Goal: Information Seeking & Learning: Learn about a topic

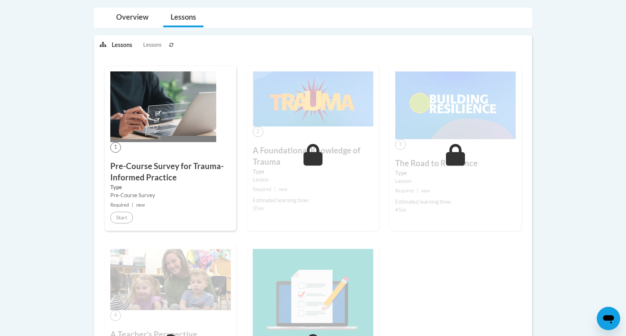
scroll to position [157, 0]
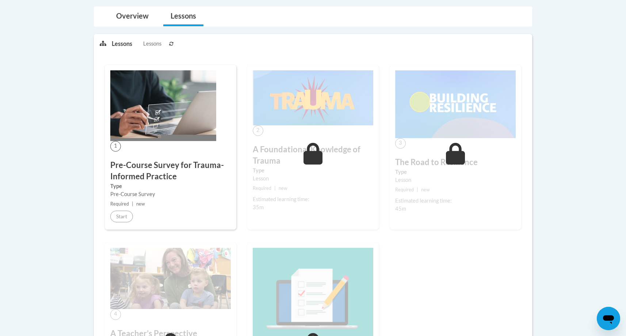
click at [321, 156] on icon at bounding box center [312, 154] width 19 height 22
click at [183, 157] on div "1 Pre-Course Survey for Trauma-Informed Practice Type Pre-Course Survey Require…" at bounding box center [170, 147] width 131 height 165
click at [36, 179] on body "This site uses cookies to help improve your learning experience. By continuing …" at bounding box center [313, 234] width 626 height 782
click at [135, 16] on link "Overview" at bounding box center [132, 16] width 47 height 19
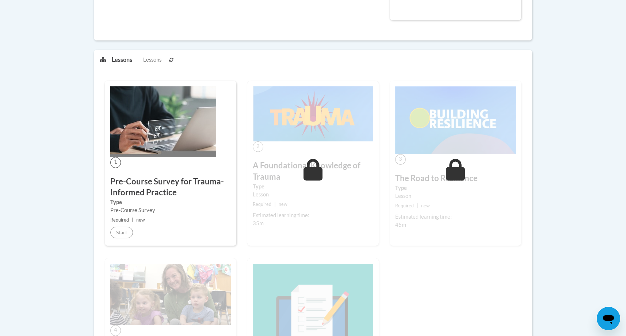
scroll to position [353, 0]
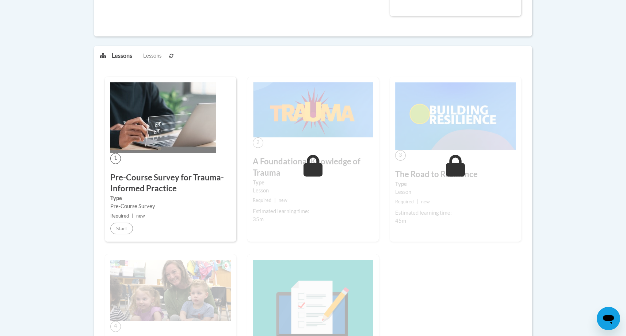
click at [327, 155] on div "2 A Foundational Knowledge of Trauma Type Lesson Required | new Estimated learn…" at bounding box center [312, 159] width 131 height 165
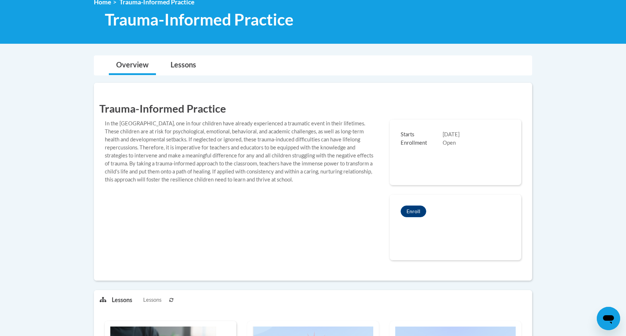
scroll to position [109, 0]
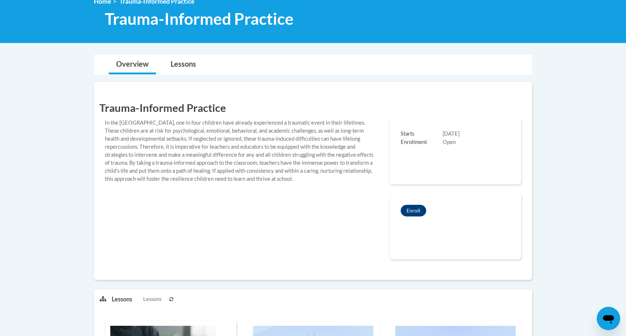
click at [407, 211] on button "Enroll" at bounding box center [413, 211] width 26 height 12
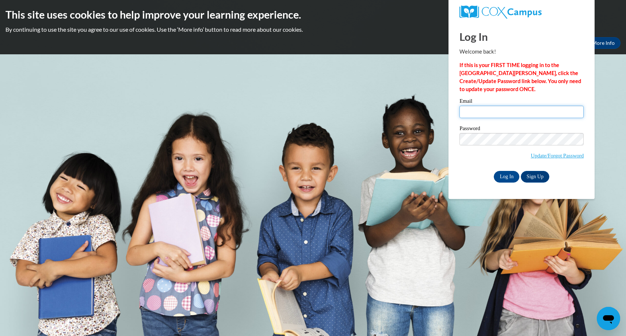
type input "janellerandall84@gmail.com"
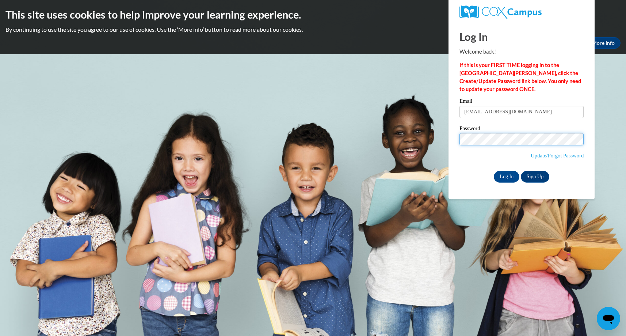
click at [506, 176] on input "Log In" at bounding box center [506, 177] width 26 height 12
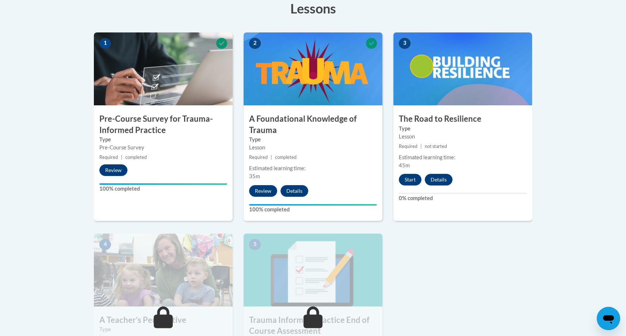
scroll to position [209, 0]
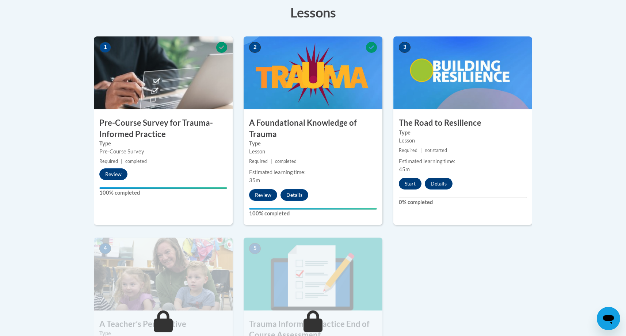
click at [412, 187] on button "Start" at bounding box center [410, 184] width 23 height 12
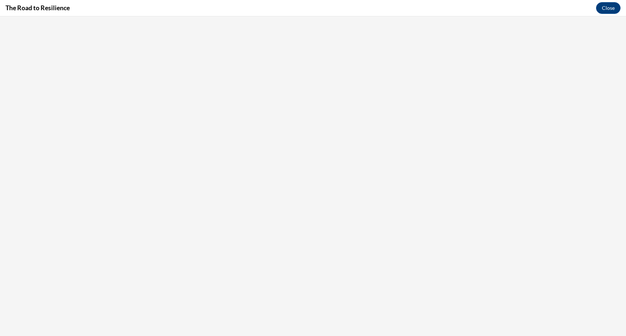
scroll to position [0, 0]
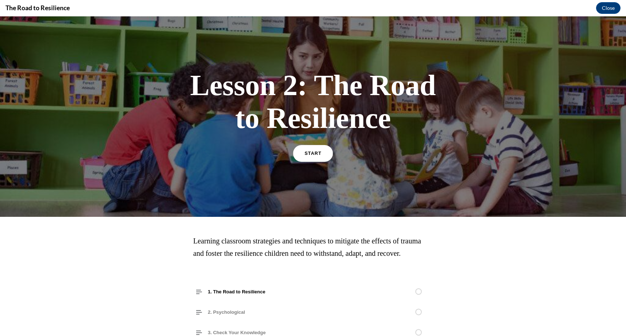
click at [318, 153] on span "START" at bounding box center [312, 153] width 17 height 5
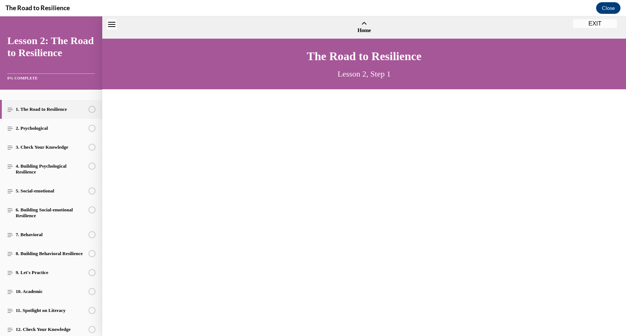
scroll to position [22, 0]
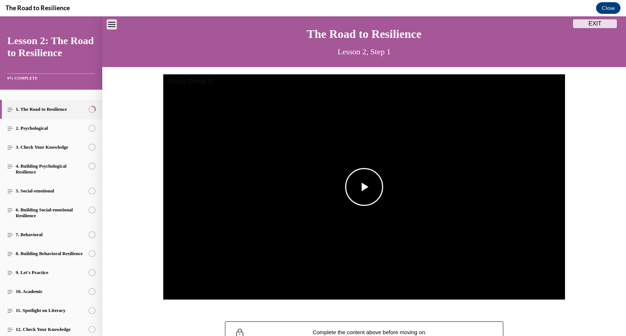
click at [364, 187] on span "Video player" at bounding box center [364, 187] width 0 height 0
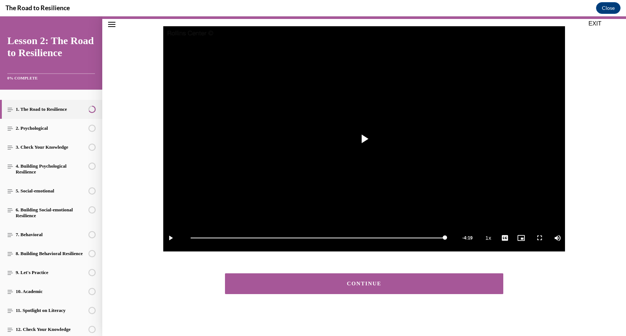
scroll to position [70, 0]
click at [374, 280] on button "CONTINUE" at bounding box center [364, 284] width 278 height 21
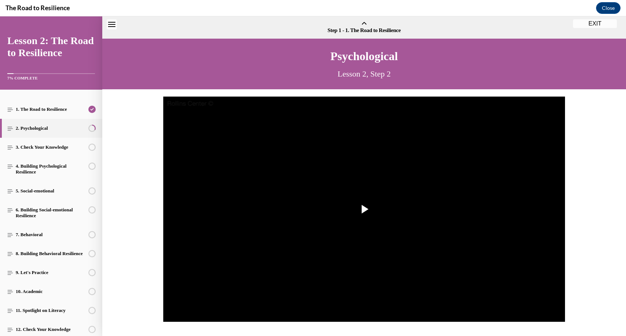
scroll to position [23, 0]
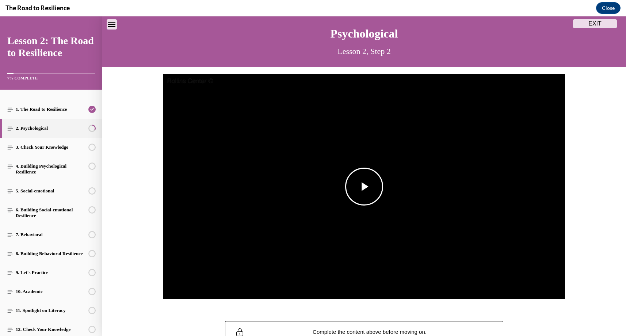
click at [364, 187] on span "Video player" at bounding box center [364, 187] width 0 height 0
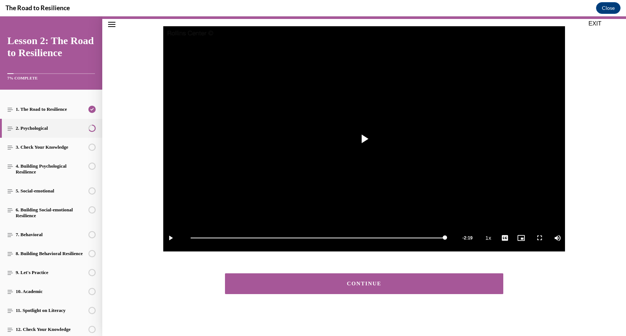
scroll to position [70, 0]
click at [337, 284] on div "CONTINUE" at bounding box center [363, 283] width 255 height 5
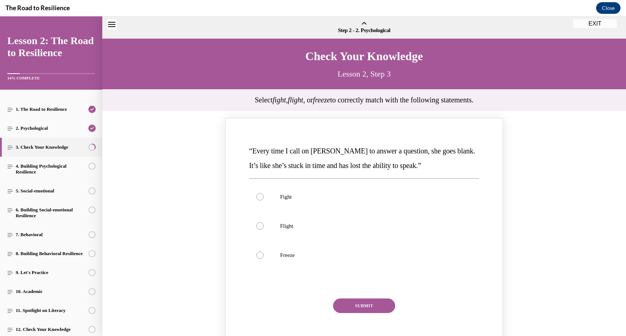
scroll to position [23, 0]
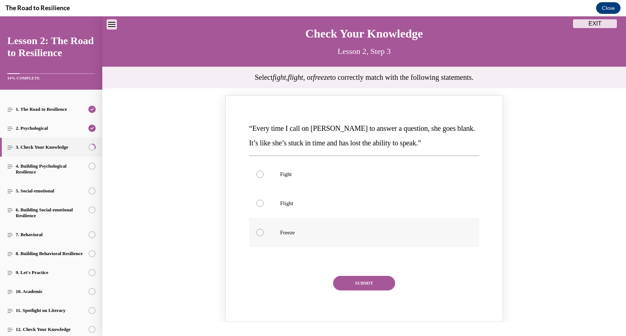
click at [260, 232] on div "Knowledge check: Multiple choice" at bounding box center [259, 232] width 7 height 7
click at [260, 232] on input "Freeze" at bounding box center [259, 232] width 7 height 7
radio input "true"
click at [360, 282] on button "SUBMIT" at bounding box center [364, 283] width 62 height 15
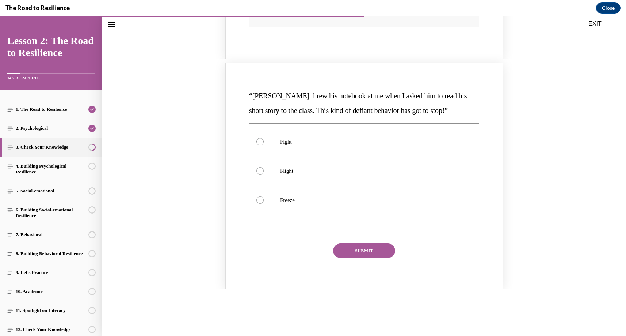
scroll to position [353, 0]
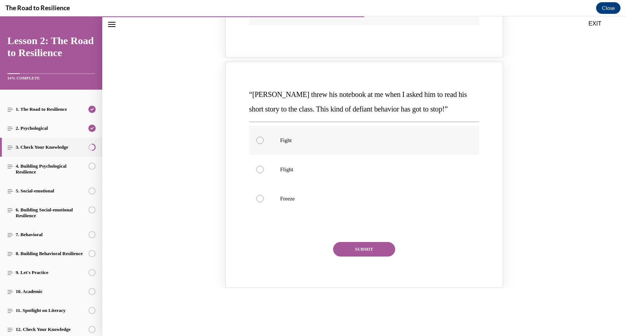
click at [260, 137] on div "Knowledge check: Multiple choice" at bounding box center [259, 140] width 7 height 7
click at [260, 137] on input "Fight" at bounding box center [259, 140] width 7 height 7
radio input "true"
click at [357, 242] on button "SUBMIT" at bounding box center [364, 249] width 62 height 15
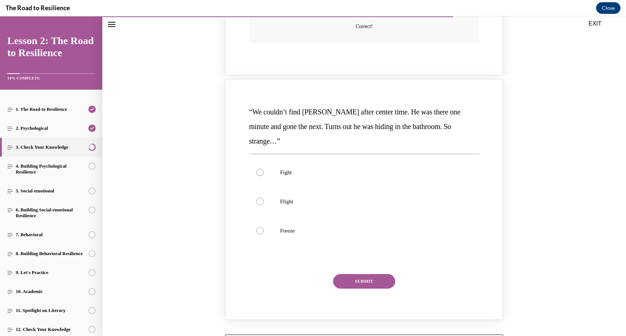
scroll to position [633, 0]
click at [260, 197] on div "Knowledge check: Multiple choice" at bounding box center [259, 200] width 7 height 7
click at [260, 197] on input "Flight" at bounding box center [259, 200] width 7 height 7
radio input "true"
click at [363, 273] on button "SUBMIT" at bounding box center [364, 280] width 62 height 15
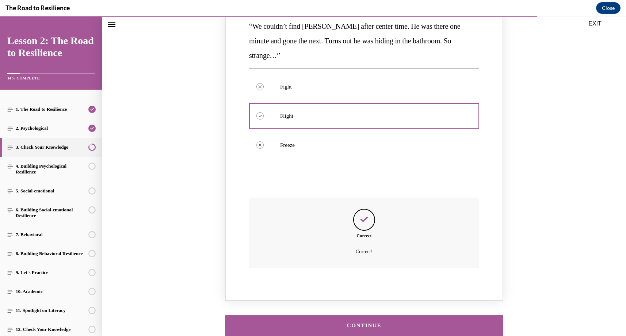
scroll to position [717, 0]
click at [366, 324] on div "CONTINUE" at bounding box center [363, 326] width 255 height 5
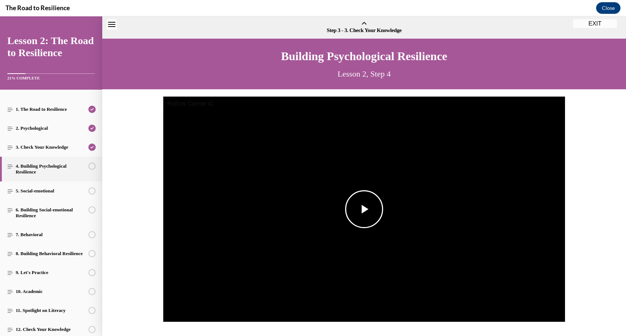
scroll to position [23, 0]
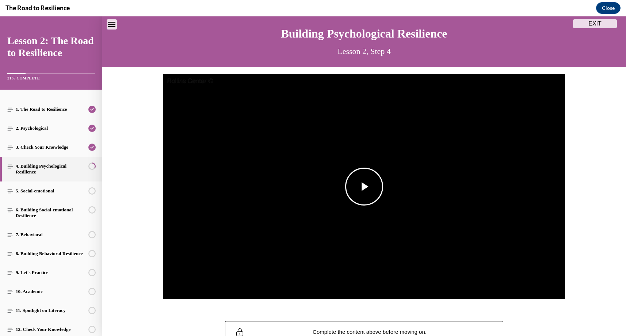
click at [364, 187] on span "Video player" at bounding box center [364, 187] width 0 height 0
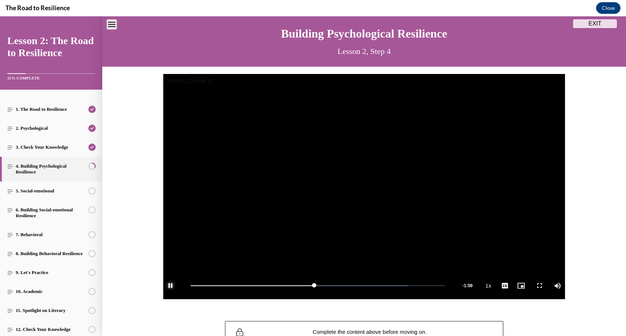
click at [171, 286] on span "Video player" at bounding box center [170, 286] width 15 height 0
